Goal: Task Accomplishment & Management: Manage account settings

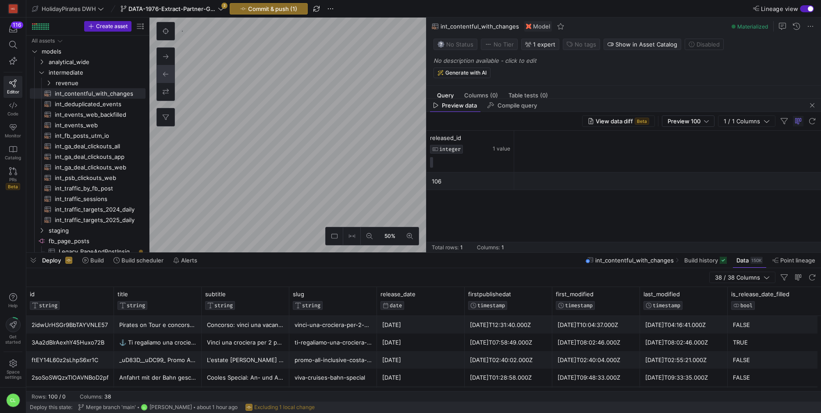
scroll to position [47, 13]
click at [145, 147] on as-split "Create asset Drag here to set row groups Drag here to set column labels Group 1…" at bounding box center [423, 135] width 795 height 235
click at [165, 119] on div "50% 0" at bounding box center [288, 135] width 277 height 235
click at [178, 84] on div "50% 0" at bounding box center [288, 135] width 277 height 235
click at [560, 264] on div "Deploy Build Build scheduler Alerts int_contentful_with_changes Build history D…" at bounding box center [423, 260] width 795 height 15
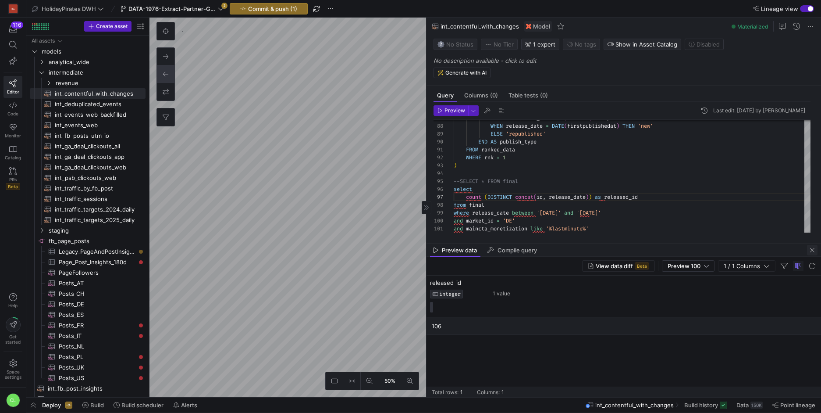
click at [811, 252] on span "button" at bounding box center [812, 250] width 11 height 11
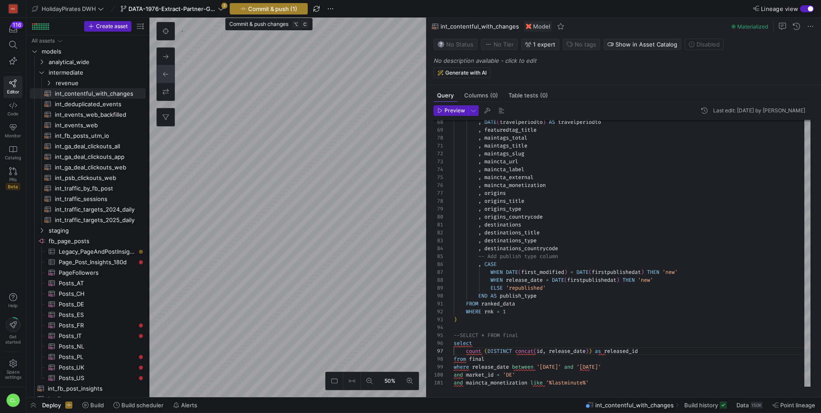
click at [281, 8] on span "Commit & push (1)" at bounding box center [272, 8] width 49 height 7
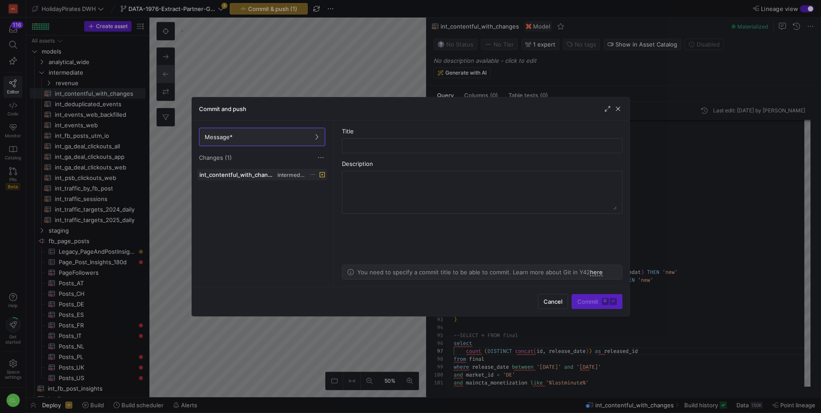
click at [310, 174] on icon at bounding box center [313, 174] width 6 height 6
click at [340, 200] on span "Discard" at bounding box center [346, 199] width 61 height 7
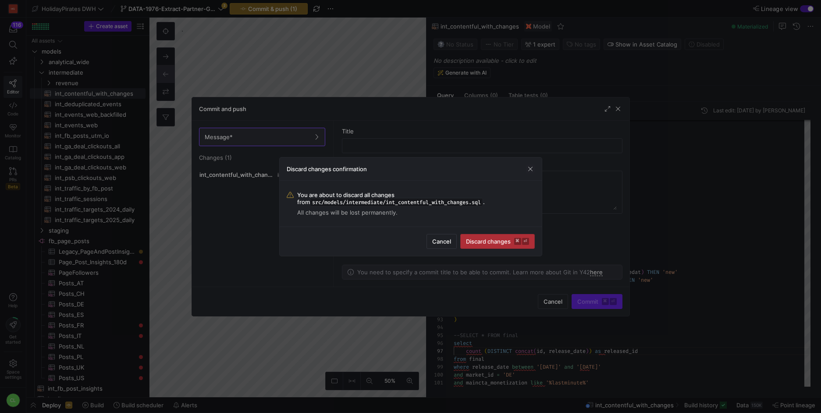
click at [472, 236] on span "submit" at bounding box center [498, 241] width 74 height 14
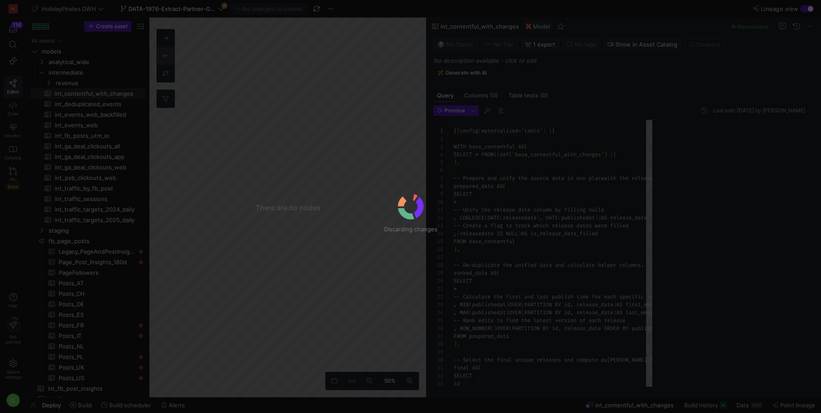
scroll to position [79, 0]
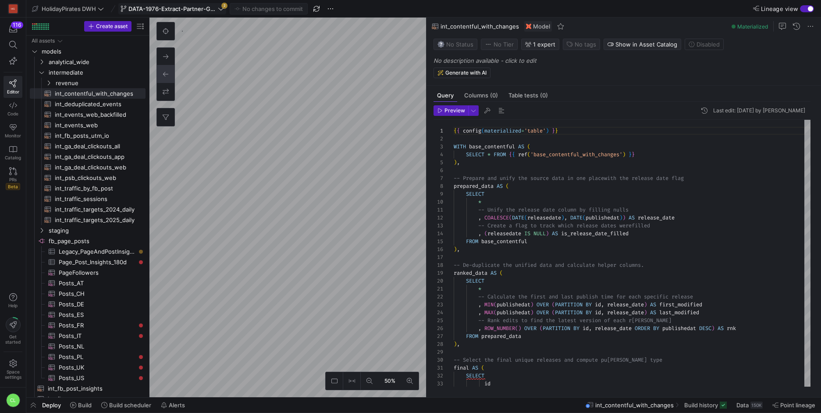
click at [206, 7] on span "DATA-1976-Extract-Partner-GA4-Data" at bounding box center [172, 8] width 88 height 7
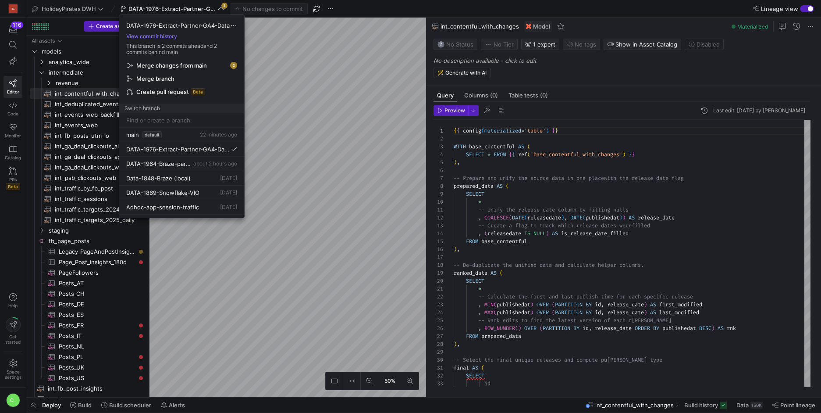
click at [209, 63] on span "Merge changes from main" at bounding box center [182, 65] width 110 height 7
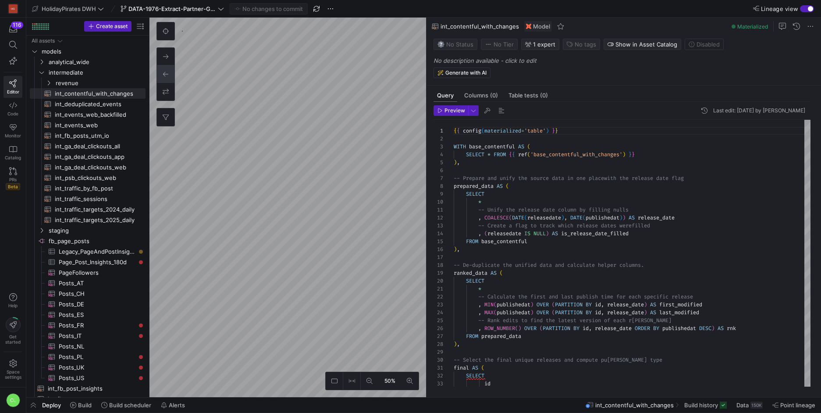
click at [214, 404] on div "Deploy Build Build scheduler Alerts int_contentful_with_changes Build history D…" at bounding box center [423, 404] width 795 height 15
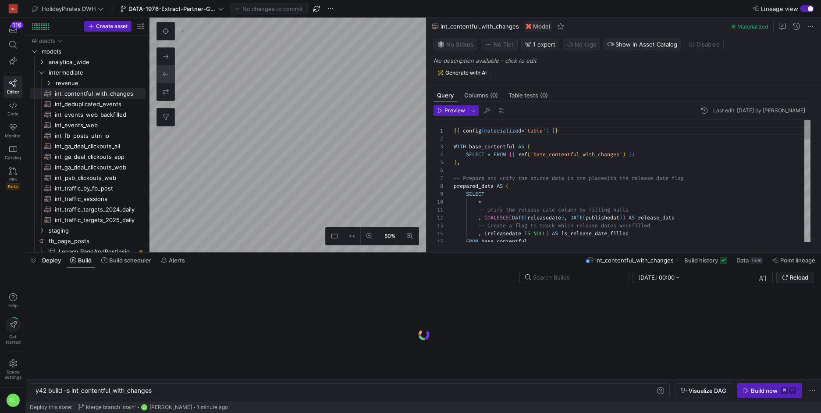
scroll to position [0, 118]
click at [131, 404] on span "Merge branch 'main'" at bounding box center [111, 407] width 50 height 6
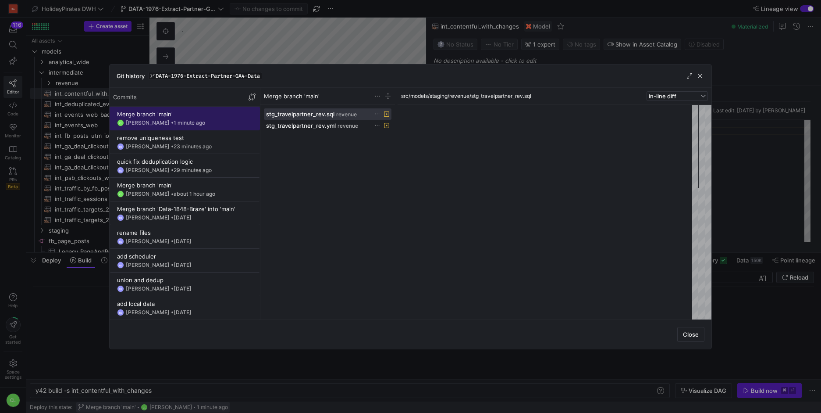
scroll to position [79, 0]
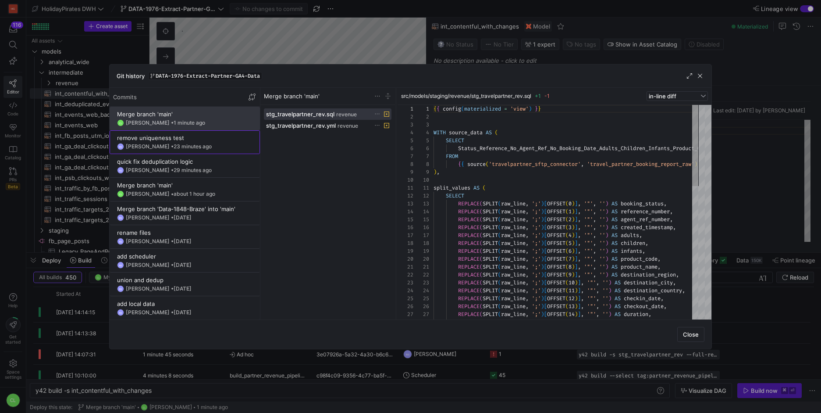
click at [221, 135] on div "remove uniqueness test" at bounding box center [184, 137] width 135 height 7
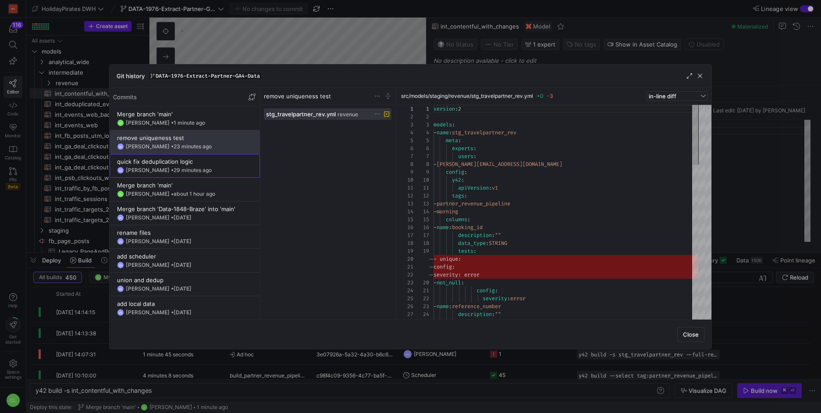
click at [220, 165] on y42-git-commit-item "quick fix deduplication logic BS [PERSON_NAME] • 29 minutes ago" at bounding box center [184, 166] width 135 height 16
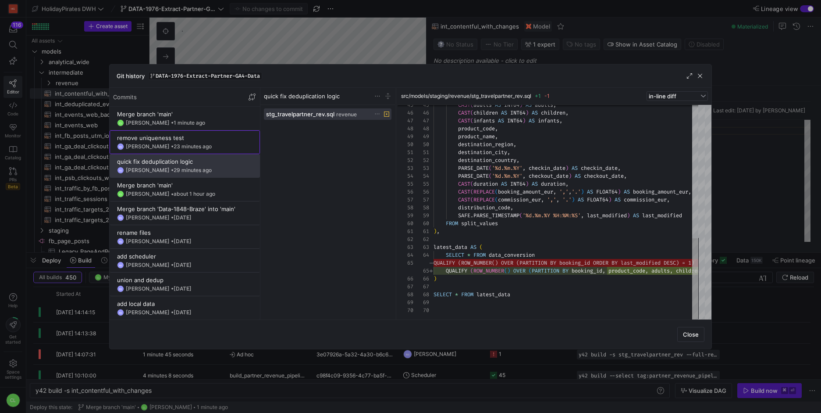
click at [174, 145] on span "23 minutes ago" at bounding box center [193, 146] width 38 height 7
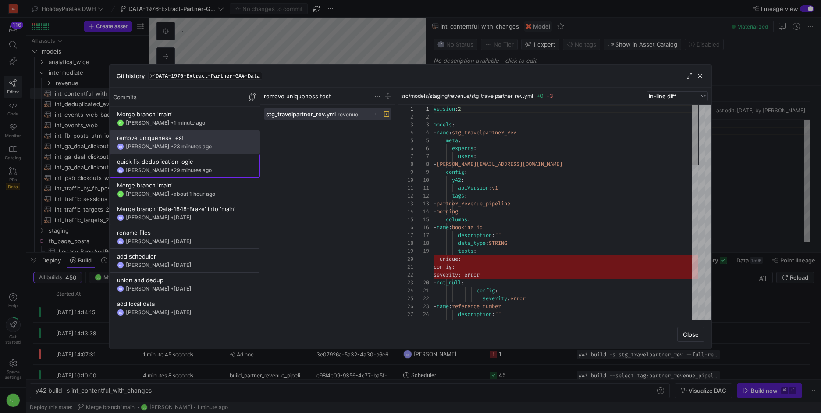
click at [222, 176] on span at bounding box center [185, 165] width 150 height 23
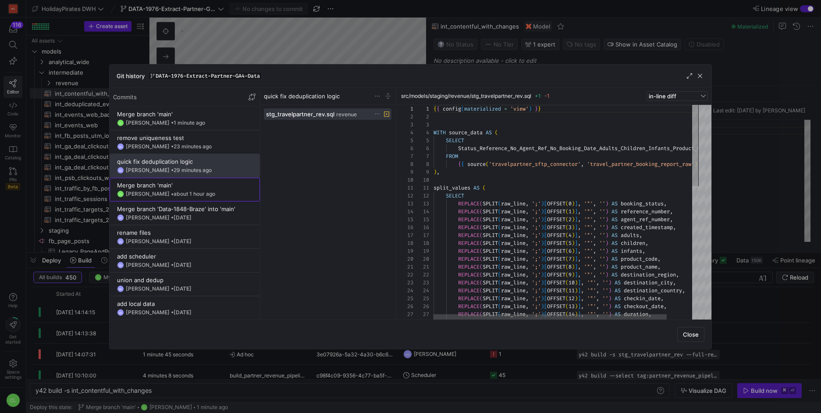
click at [226, 190] on div "CL Chayanon Laowiwat • about 1 hour ago" at bounding box center [184, 193] width 135 height 7
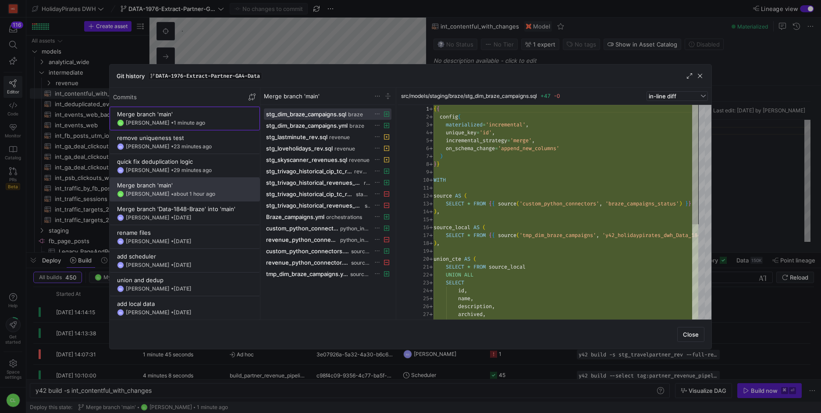
click at [204, 115] on div "Merge branch 'main'" at bounding box center [184, 113] width 135 height 7
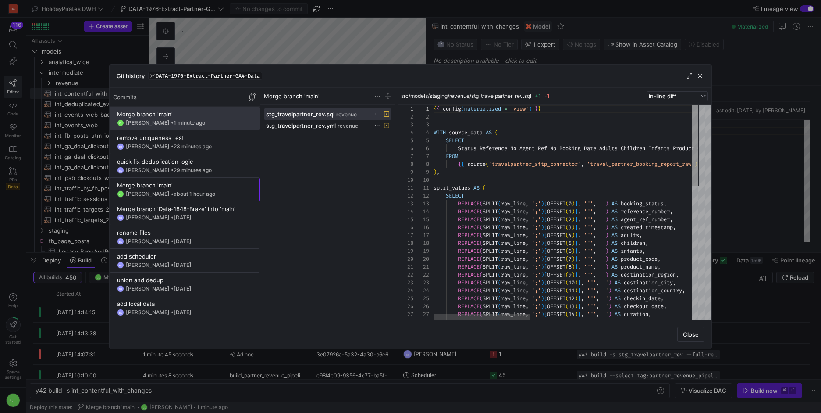
click at [214, 190] on div "CL Chayanon Laowiwat • about 1 hour ago" at bounding box center [184, 193] width 135 height 7
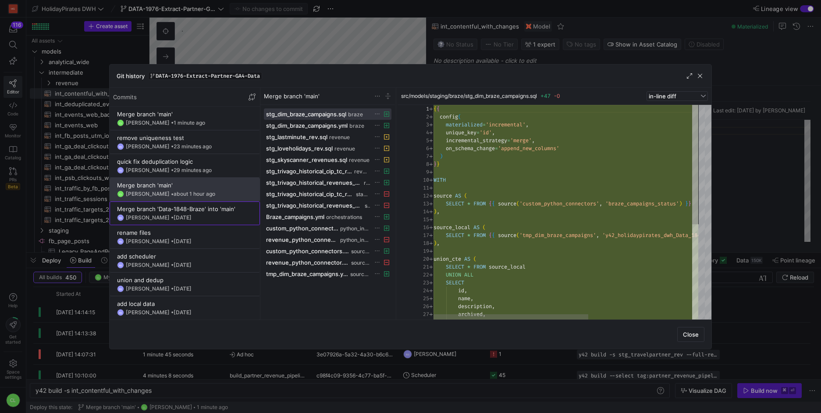
click at [218, 212] on div "Merge branch 'Data-1848-Braze' into 'main'" at bounding box center [184, 208] width 135 height 7
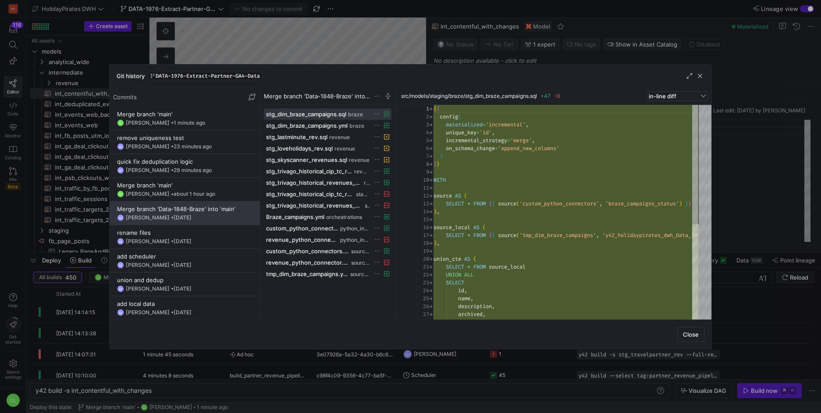
click at [702, 80] on div "Git history DATA-1976-Extract-Partner-GA4-Data" at bounding box center [411, 75] width 602 height 23
click at [702, 78] on span "button" at bounding box center [700, 75] width 9 height 9
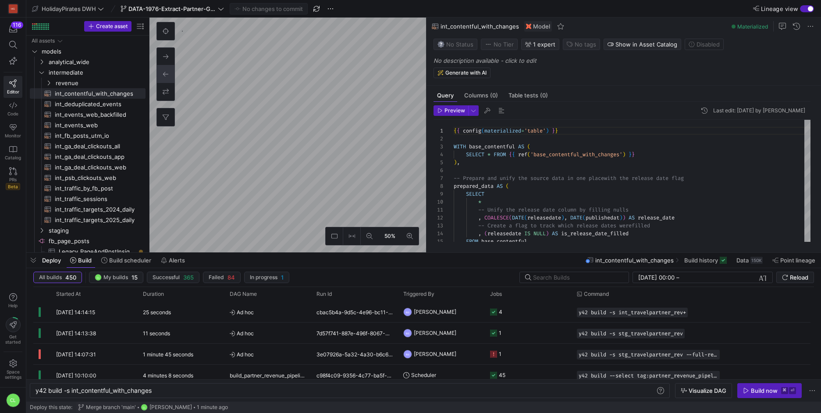
click at [400, 265] on div "Deploy Build Build scheduler Alerts int_contentful_with_changes Build history D…" at bounding box center [423, 260] width 795 height 15
